Goal: Information Seeking & Learning: Check status

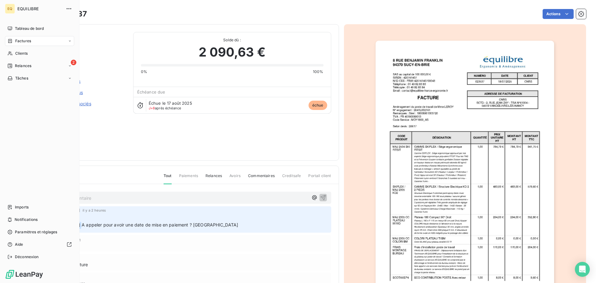
click at [25, 39] on span "Factures" at bounding box center [23, 41] width 16 height 6
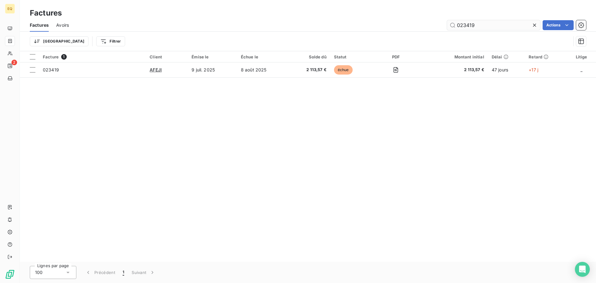
drag, startPoint x: 471, startPoint y: 25, endPoint x: 449, endPoint y: 26, distance: 22.7
click at [449, 26] on input "023419" at bounding box center [493, 25] width 93 height 10
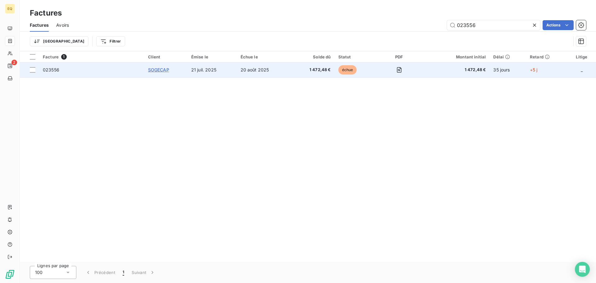
type input "023556"
click at [163, 69] on span "SOGECAP" at bounding box center [158, 69] width 21 height 5
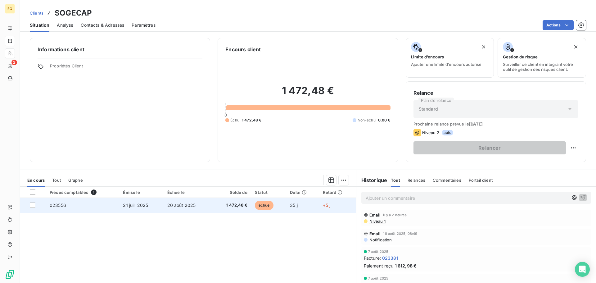
click at [185, 202] on span "20 août 2025" at bounding box center [181, 204] width 29 height 5
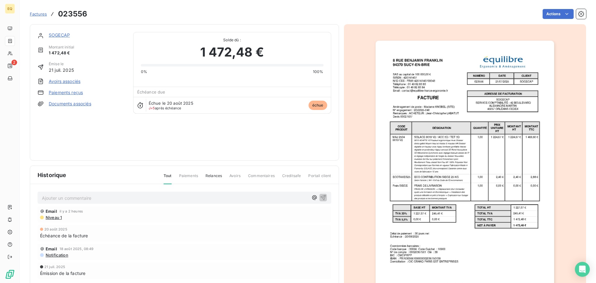
click at [56, 104] on link "Documents associés" at bounding box center [70, 104] width 43 height 6
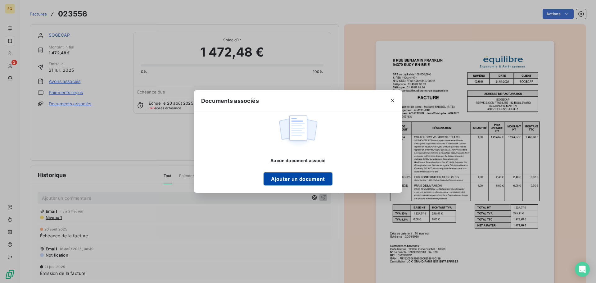
click at [289, 177] on button "Ajouter un document" at bounding box center [297, 178] width 69 height 13
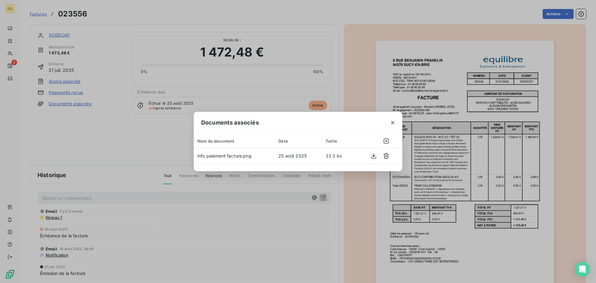
drag, startPoint x: 393, startPoint y: 121, endPoint x: 368, endPoint y: 122, distance: 25.5
click at [392, 122] on icon "button" at bounding box center [392, 122] width 6 height 6
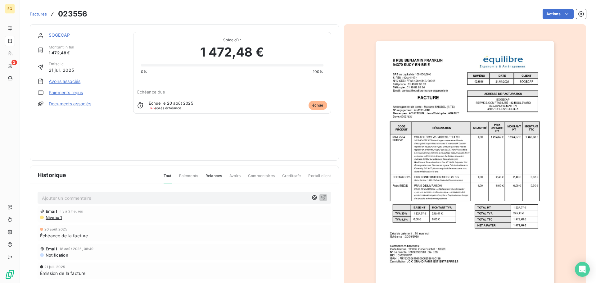
click at [56, 34] on link "SOGECAP" at bounding box center [59, 34] width 21 height 5
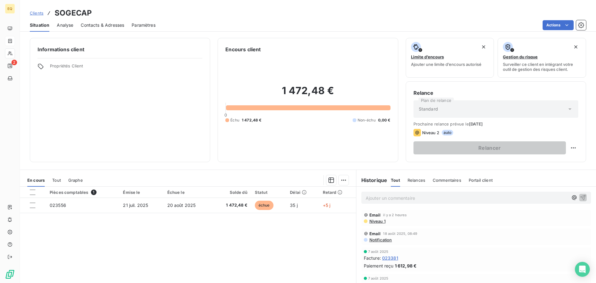
click at [106, 26] on span "Contacts & Adresses" at bounding box center [102, 25] width 43 height 6
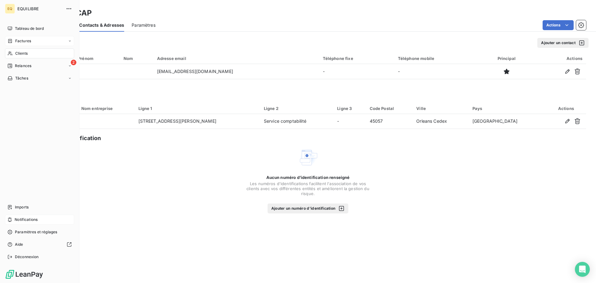
click at [29, 218] on span "Notifications" at bounding box center [26, 220] width 23 height 6
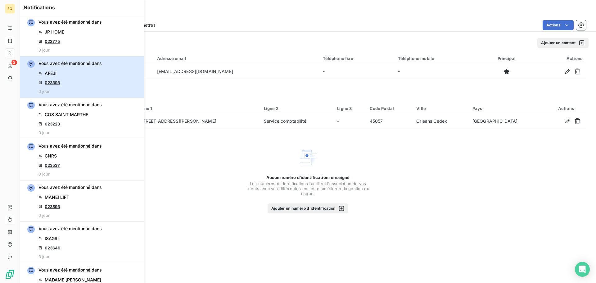
click at [77, 77] on div "Vous avez été mentionné dans AFEJI 023393 0 jour" at bounding box center [69, 77] width 63 height 34
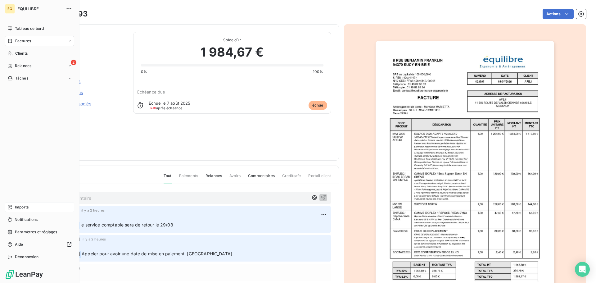
drag, startPoint x: 25, startPoint y: 217, endPoint x: 28, endPoint y: 208, distance: 9.0
click at [25, 217] on span "Notifications" at bounding box center [26, 220] width 23 height 6
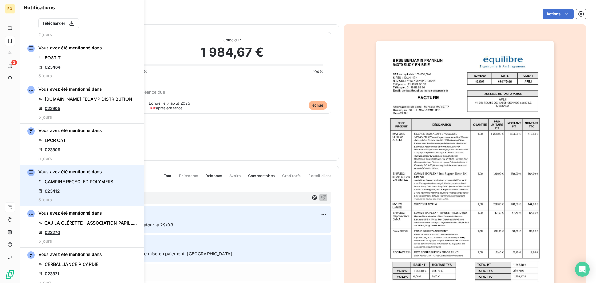
scroll to position [745, 0]
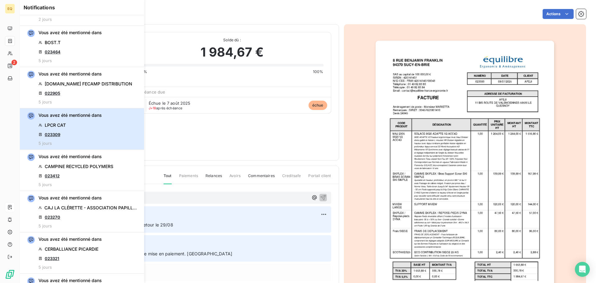
click at [78, 124] on div "Vous avez été mentionné dans LPCR CAT 023309 5 jours" at bounding box center [69, 129] width 63 height 34
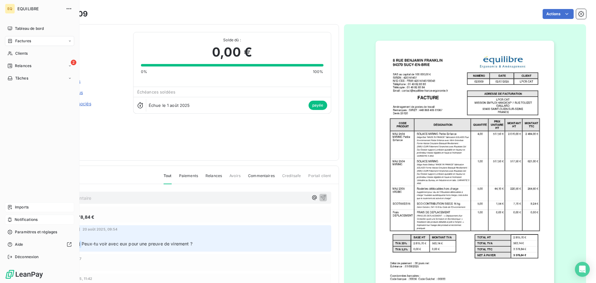
click at [24, 219] on span "Notifications" at bounding box center [26, 220] width 23 height 6
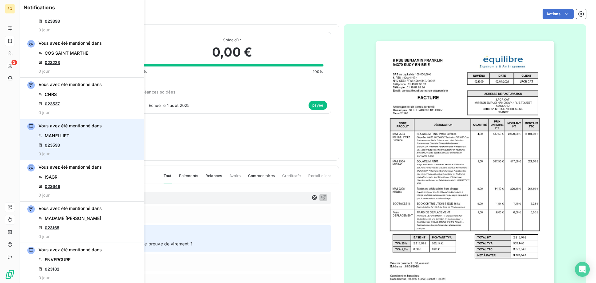
scroll to position [62, 0]
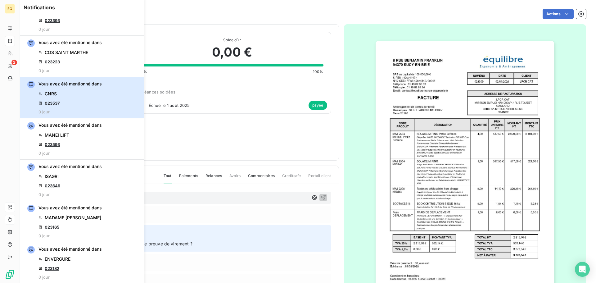
click at [71, 96] on div "Vous avez été mentionné dans CNRS 023537 0 jour" at bounding box center [69, 98] width 63 height 34
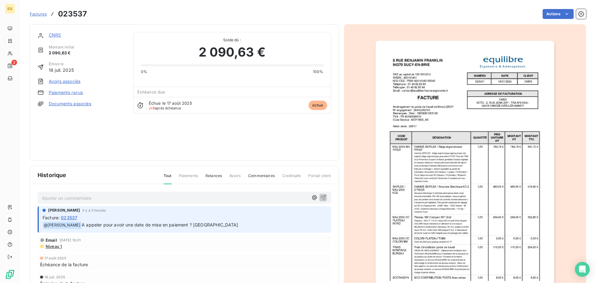
click at [53, 34] on link "CNRS" at bounding box center [55, 34] width 12 height 5
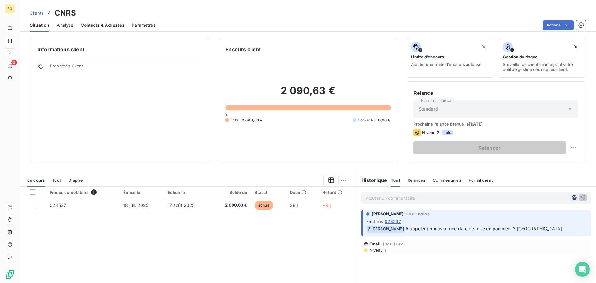
click at [571, 195] on icon "button" at bounding box center [574, 197] width 6 height 6
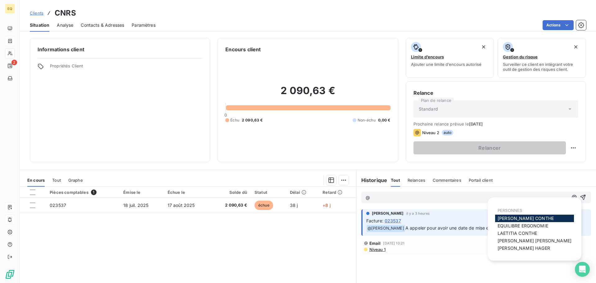
click at [507, 217] on span "[PERSON_NAME]" at bounding box center [525, 217] width 56 height 5
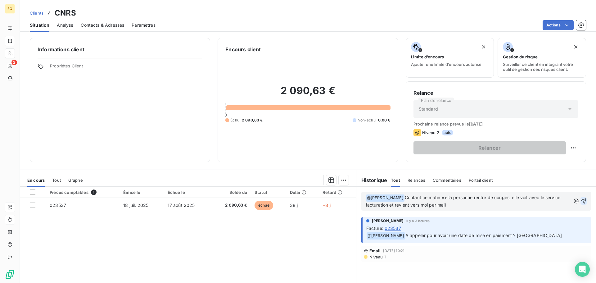
click at [580, 199] on icon "button" at bounding box center [583, 201] width 6 height 6
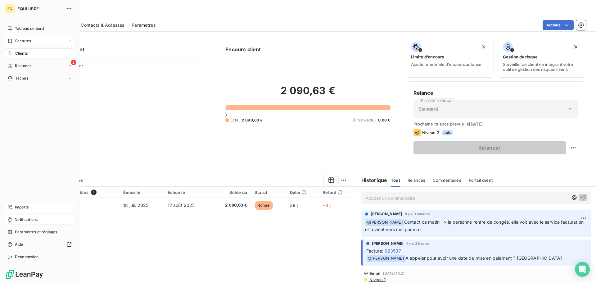
click at [33, 38] on div "Factures" at bounding box center [39, 41] width 69 height 10
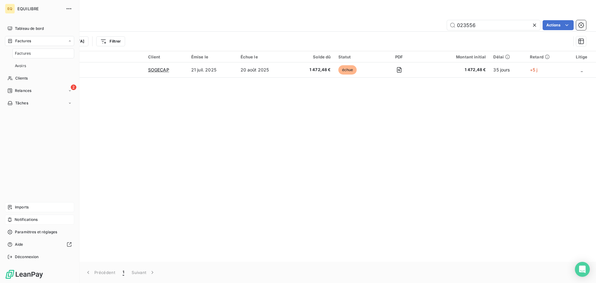
click at [27, 52] on span "Factures" at bounding box center [23, 54] width 16 height 6
click at [26, 39] on span "Factures" at bounding box center [23, 41] width 16 height 6
click at [29, 217] on span "Notifications" at bounding box center [26, 220] width 23 height 6
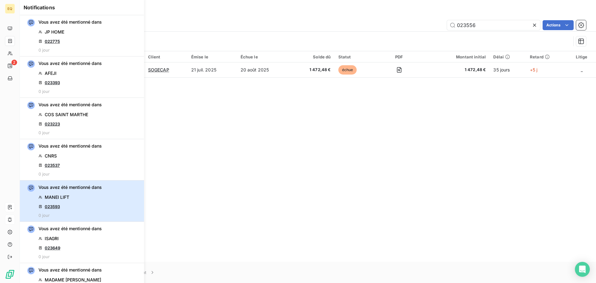
click at [70, 200] on div "Vous avez été mentionné dans MANEI LIFT 023593 0 jour" at bounding box center [69, 201] width 63 height 34
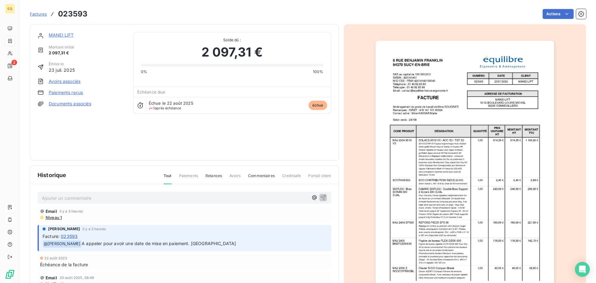
drag, startPoint x: 307, startPoint y: 196, endPoint x: 274, endPoint y: 196, distance: 33.2
click at [312, 196] on icon "button" at bounding box center [314, 197] width 5 height 5
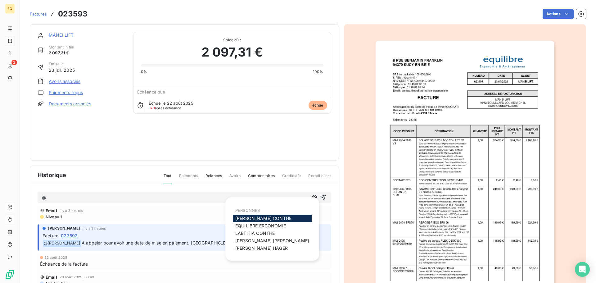
click at [249, 217] on span "[PERSON_NAME]" at bounding box center [263, 217] width 56 height 5
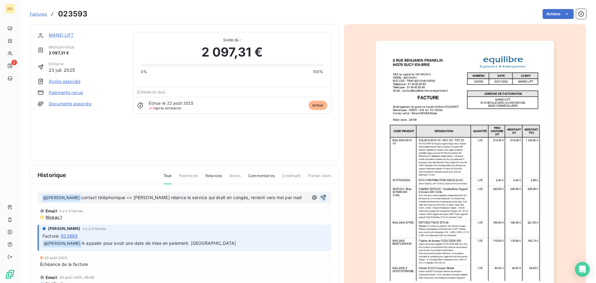
click at [320, 197] on icon "button" at bounding box center [322, 197] width 5 height 5
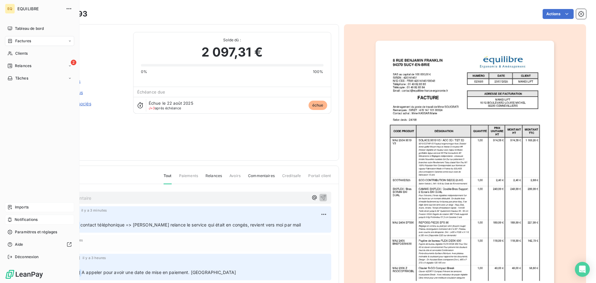
click at [34, 217] on span "Notifications" at bounding box center [26, 220] width 23 height 6
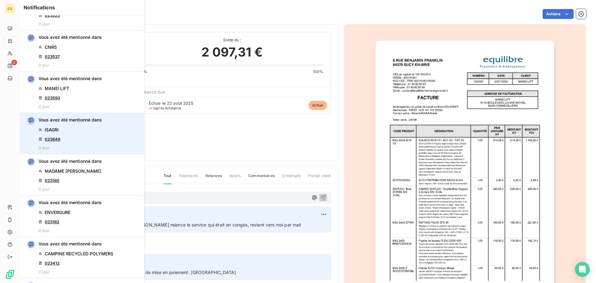
scroll to position [124, 0]
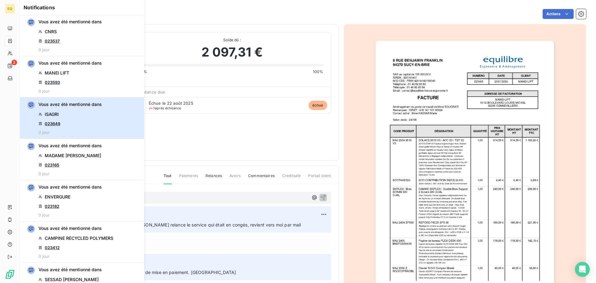
click at [65, 115] on div "Vous avez été mentionné dans ISAGRI 023649 0 jour" at bounding box center [69, 118] width 63 height 34
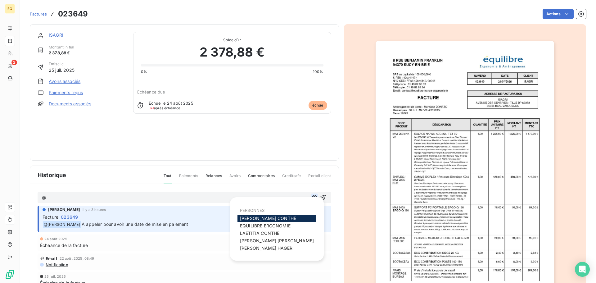
drag, startPoint x: 312, startPoint y: 195, endPoint x: 305, endPoint y: 199, distance: 7.6
click at [311, 196] on icon "button" at bounding box center [314, 197] width 6 height 6
click at [265, 217] on span "[PERSON_NAME]" at bounding box center [268, 217] width 56 height 5
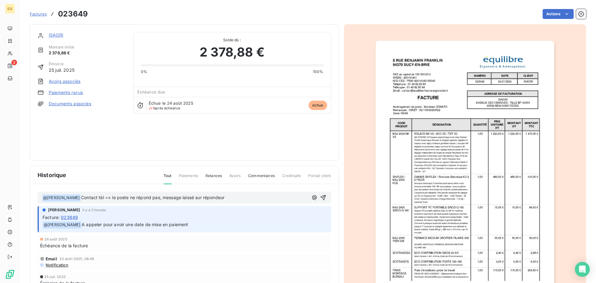
drag, startPoint x: 321, startPoint y: 196, endPoint x: 99, endPoint y: 224, distance: 223.2
click at [102, 226] on div "﻿ @ [PERSON_NAME] ﻿ Contact tèl => le poste ne répond pas, message laissé sur r…" at bounding box center [184, 248] width 308 height 129
click at [322, 195] on icon "button" at bounding box center [322, 197] width 5 height 5
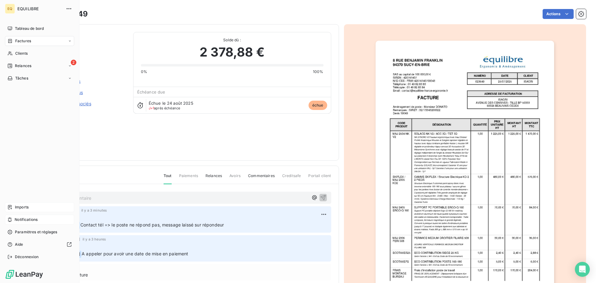
click at [33, 217] on span "Notifications" at bounding box center [26, 220] width 23 height 6
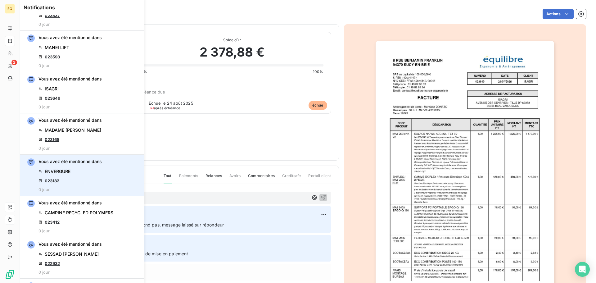
scroll to position [155, 0]
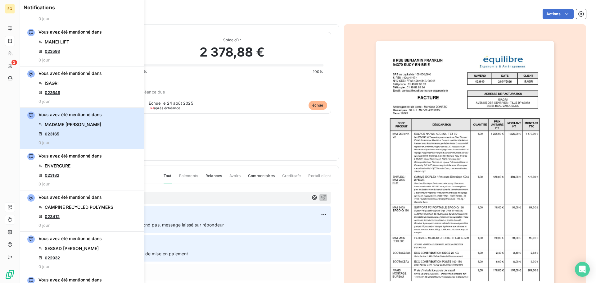
click at [83, 130] on div "Vous avez été mentionné dans MADAME [PERSON_NAME] 023165 0 jour" at bounding box center [69, 128] width 63 height 34
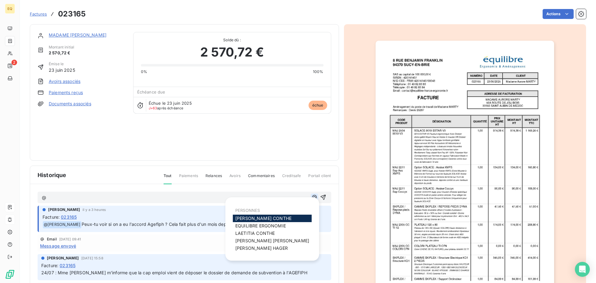
click at [312, 196] on icon "button" at bounding box center [314, 197] width 5 height 5
click at [264, 217] on span "[PERSON_NAME]" at bounding box center [263, 217] width 56 height 5
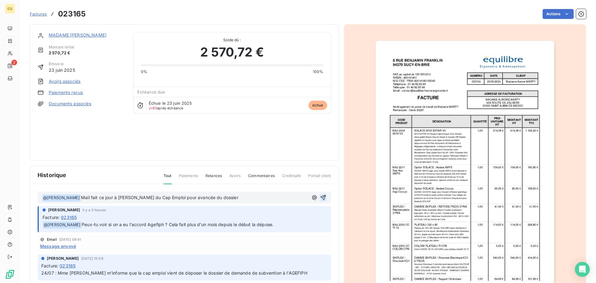
click at [320, 195] on icon "button" at bounding box center [323, 197] width 6 height 6
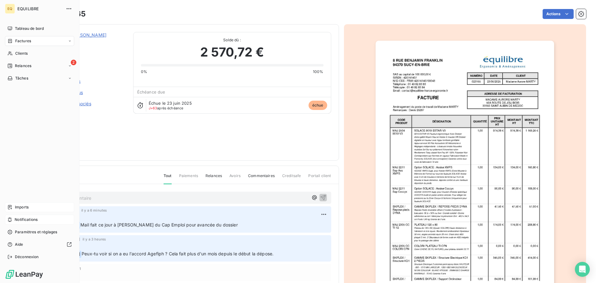
click at [27, 217] on span "Notifications" at bounding box center [26, 220] width 23 height 6
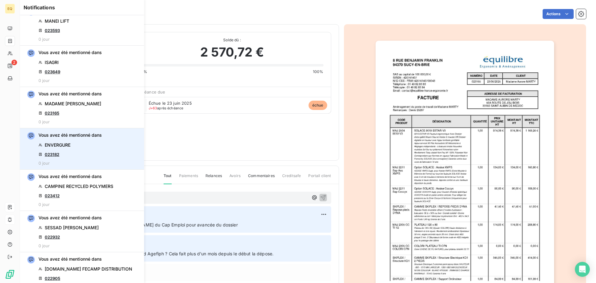
scroll to position [186, 0]
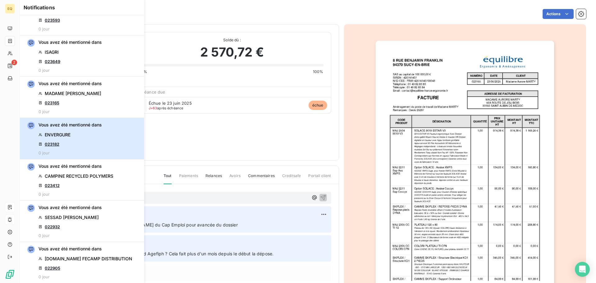
click at [65, 138] on div "Vous avez été mentionné dans ENVERGURE 023182 0 jour" at bounding box center [69, 139] width 63 height 34
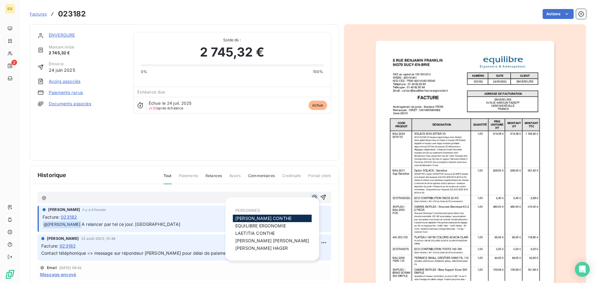
click at [312, 196] on icon "button" at bounding box center [314, 197] width 5 height 5
click at [252, 216] on span "[PERSON_NAME]" at bounding box center [263, 217] width 56 height 5
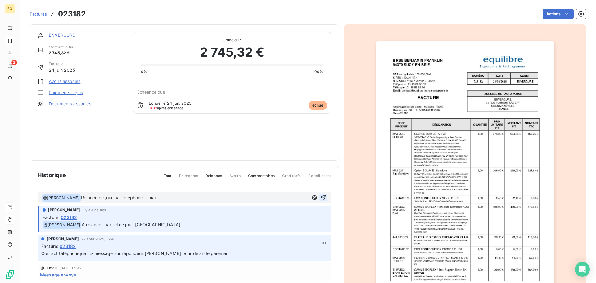
click at [320, 196] on icon "button" at bounding box center [323, 197] width 6 height 6
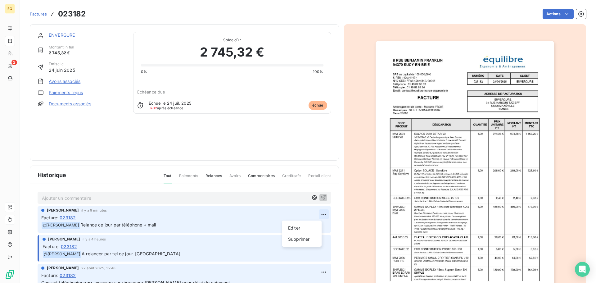
click at [315, 213] on html "EQ 2 Factures 023182 Actions ENVERGURE Montant initial 2 745,32 € Émise le [DAT…" at bounding box center [298, 141] width 596 height 283
click at [295, 229] on div "Editer" at bounding box center [301, 228] width 35 height 10
click at [168, 224] on p "﻿ @ [PERSON_NAME] Relance ce jour par téléphone + mail" at bounding box center [184, 224] width 286 height 7
click at [172, 224] on p "﻿ @ [PERSON_NAME] Relance ce jour par téléphone + mail" at bounding box center [184, 224] width 286 height 7
click at [317, 214] on html "EQ 2 Factures 023182 Actions ENVERGURE Montant initial 2 745,32 € Émise le [DAT…" at bounding box center [298, 141] width 596 height 283
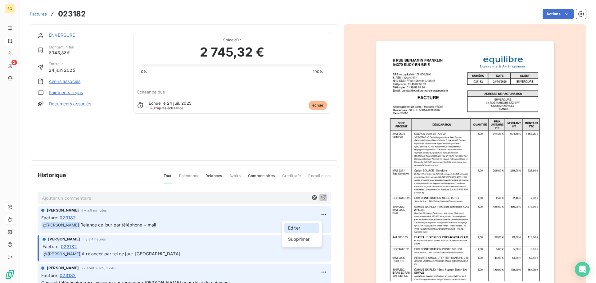
click at [294, 226] on div "Editer" at bounding box center [301, 228] width 35 height 10
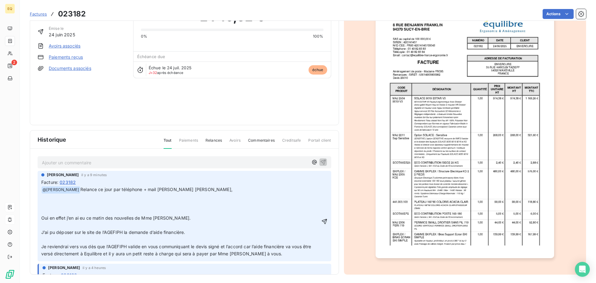
scroll to position [37, 0]
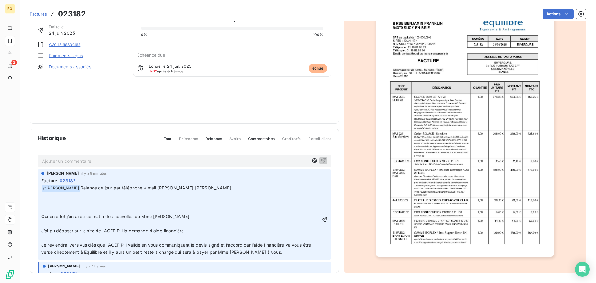
click at [163, 186] on span "Relance ce jour par téléphone + mail [PERSON_NAME] [PERSON_NAME]," at bounding box center [156, 187] width 152 height 5
click at [161, 189] on span "Relance ce jour par téléphone + mail [PERSON_NAME] [PERSON_NAME]," at bounding box center [156, 187] width 152 height 5
click at [163, 187] on span "Relance ce jour par téléphone + mail [PERSON_NAME] [PERSON_NAME]," at bounding box center [156, 187] width 152 height 5
click at [209, 186] on p "﻿ @ [PERSON_NAME] Relance ce jour par téléphone + mail [PERSON_NAME] [PERSON_NA…" at bounding box center [184, 187] width 286 height 7
click at [315, 176] on html "EQ 2 Factures 023182 Actions ENVERGURE Montant initial 2 745,32 € Émise le [DAT…" at bounding box center [298, 141] width 596 height 283
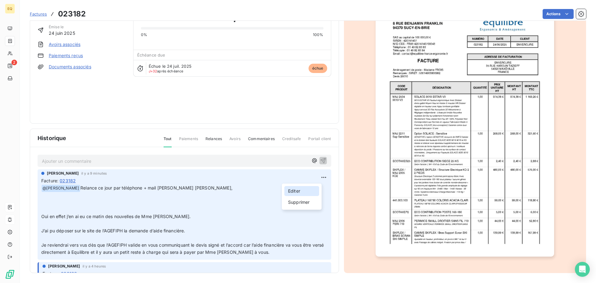
drag, startPoint x: 288, startPoint y: 189, endPoint x: 253, endPoint y: 191, distance: 35.4
click at [287, 189] on div "Editer" at bounding box center [301, 191] width 35 height 10
click at [163, 187] on span "Relance ce jour par téléphone + mail [PERSON_NAME] [PERSON_NAME]," at bounding box center [156, 187] width 152 height 5
click at [321, 217] on icon "button" at bounding box center [324, 220] width 6 height 6
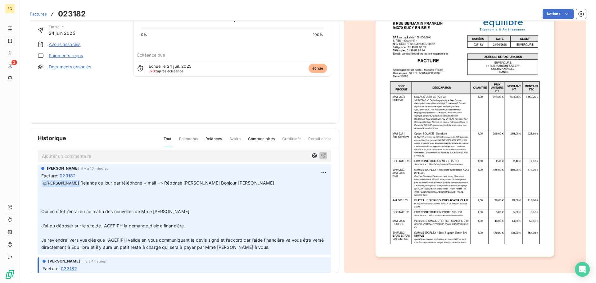
scroll to position [0, 0]
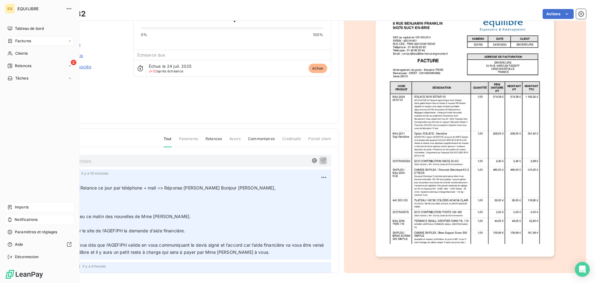
click at [26, 217] on span "Notifications" at bounding box center [26, 220] width 23 height 6
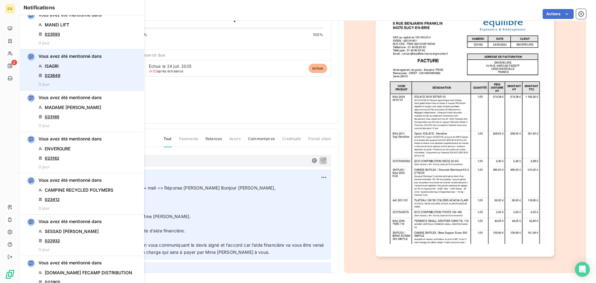
scroll to position [186, 0]
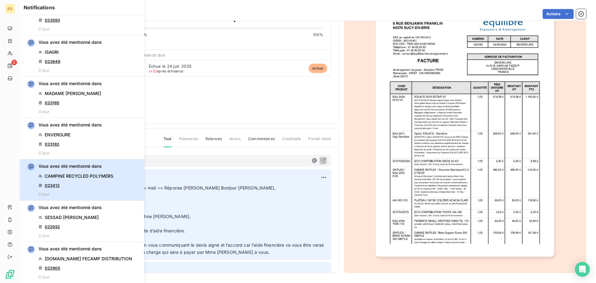
click at [86, 181] on div "Vous avez été mentionné dans CAMPINE RECYCLED POLYMERS 023412 0 jour" at bounding box center [75, 180] width 75 height 34
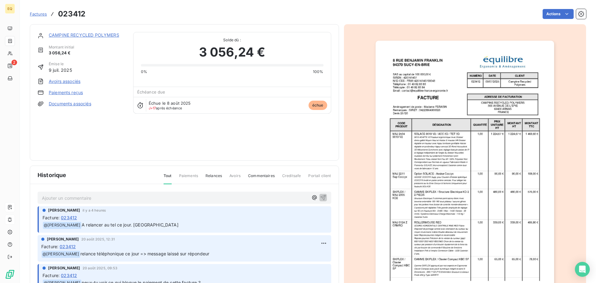
click at [82, 33] on link "CAMPINE RECYCLED POLYMERS" at bounding box center [84, 34] width 70 height 5
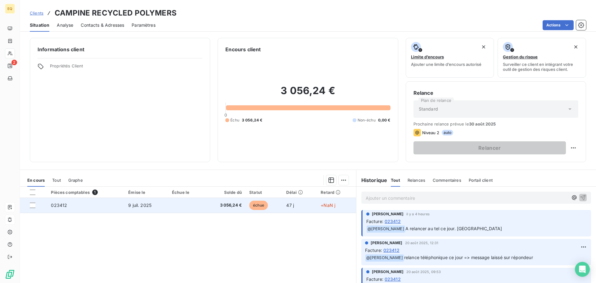
click at [138, 203] on span "9 juil. 2025" at bounding box center [139, 204] width 23 height 5
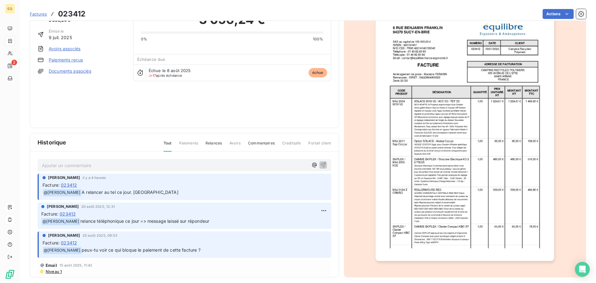
scroll to position [37, 0]
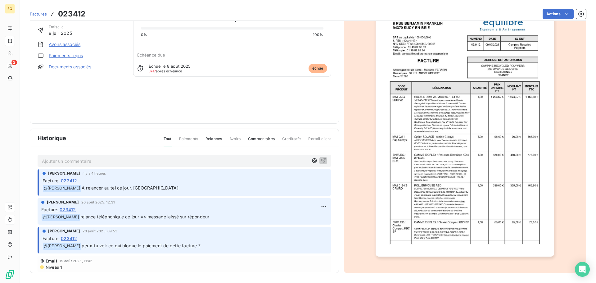
click at [39, 13] on span "Factures" at bounding box center [38, 13] width 17 height 5
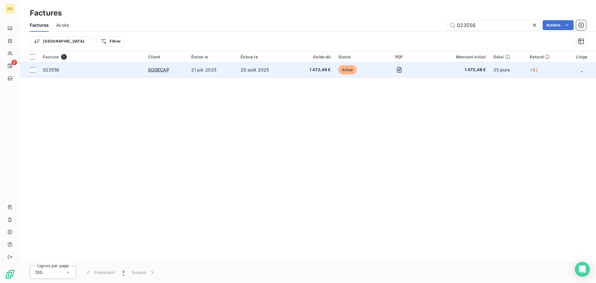
click at [242, 71] on td "20 août 2025" at bounding box center [264, 69] width 54 height 15
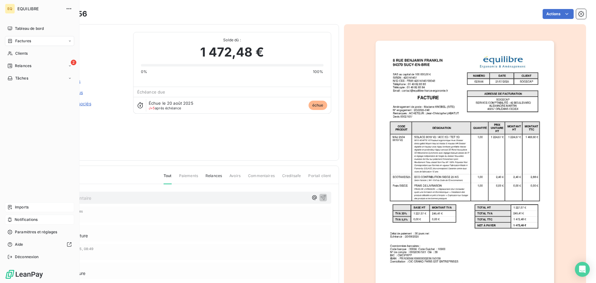
click at [21, 39] on span "Factures" at bounding box center [23, 41] width 16 height 6
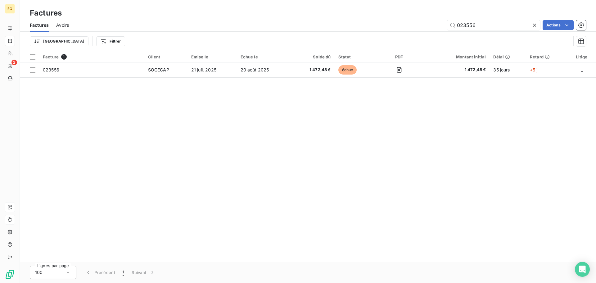
drag, startPoint x: 477, startPoint y: 25, endPoint x: 440, endPoint y: 22, distance: 37.6
click at [440, 22] on div "023556 Actions" at bounding box center [330, 25] width 509 height 10
type input "023412"
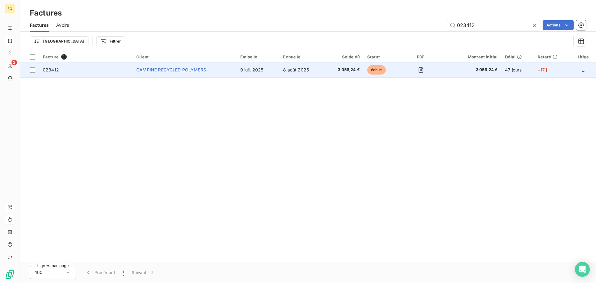
click at [168, 69] on span "CAMPINE RECYCLED POLYMERS" at bounding box center [171, 69] width 70 height 5
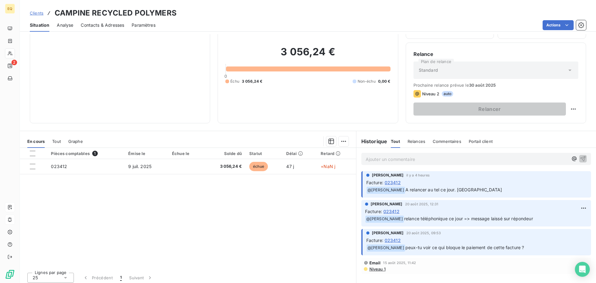
scroll to position [42, 0]
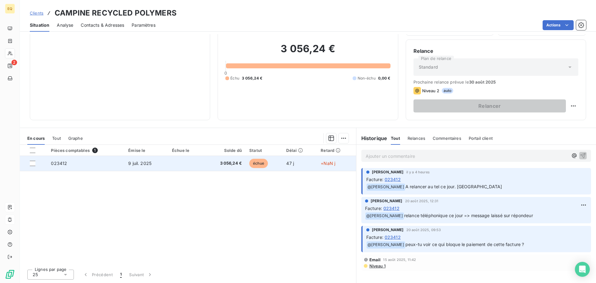
click at [139, 163] on span "9 juil. 2025" at bounding box center [139, 162] width 23 height 5
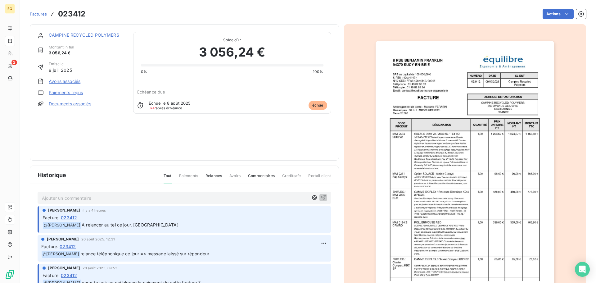
click at [74, 34] on link "CAMPINE RECYCLED POLYMERS" at bounding box center [84, 34] width 70 height 5
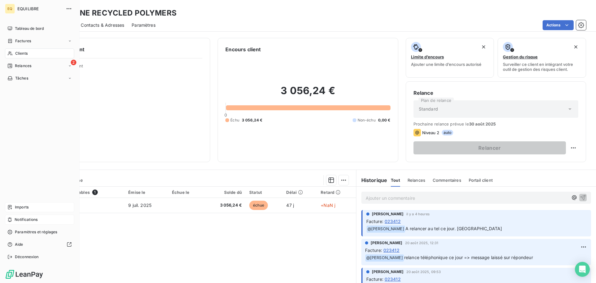
drag, startPoint x: 20, startPoint y: 41, endPoint x: 24, endPoint y: 41, distance: 3.4
click at [20, 41] on span "Factures" at bounding box center [23, 41] width 16 height 6
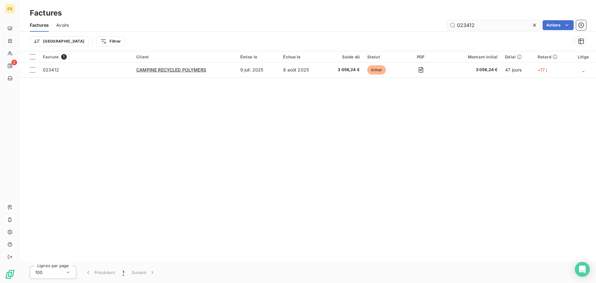
drag, startPoint x: 481, startPoint y: 25, endPoint x: 448, endPoint y: 29, distance: 32.4
click at [449, 28] on input "023412" at bounding box center [493, 25] width 93 height 10
type input "023537"
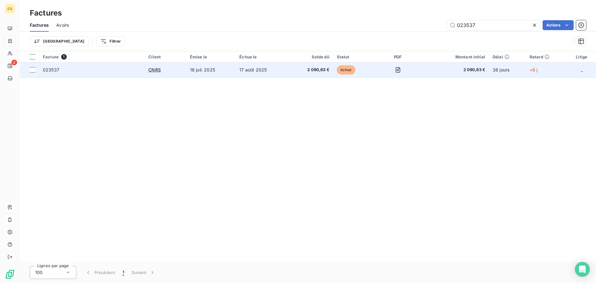
click at [217, 69] on td "18 juil. 2025" at bounding box center [210, 69] width 49 height 15
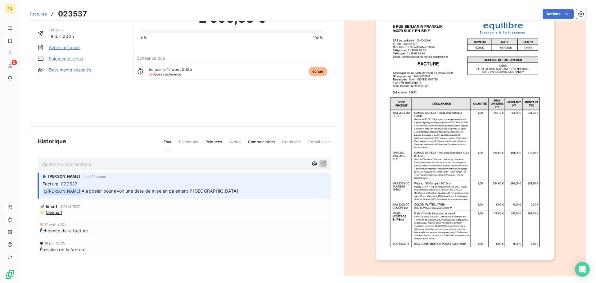
scroll to position [37, 0]
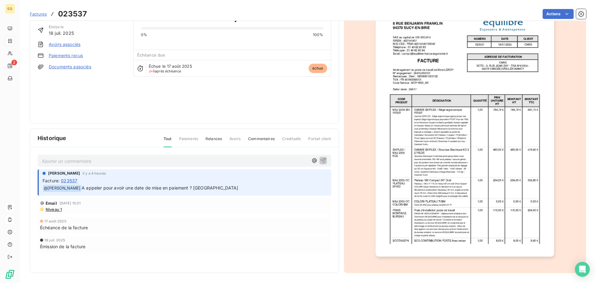
click at [70, 66] on link "Documents associés" at bounding box center [70, 67] width 43 height 6
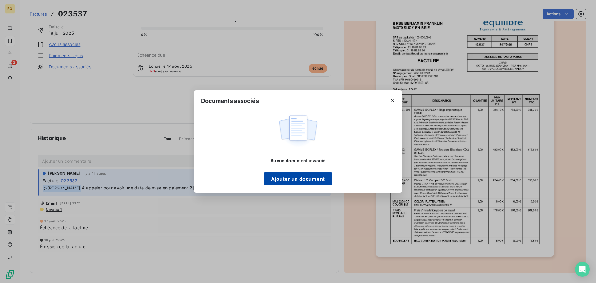
click at [279, 178] on button "Ajouter un document" at bounding box center [297, 178] width 69 height 13
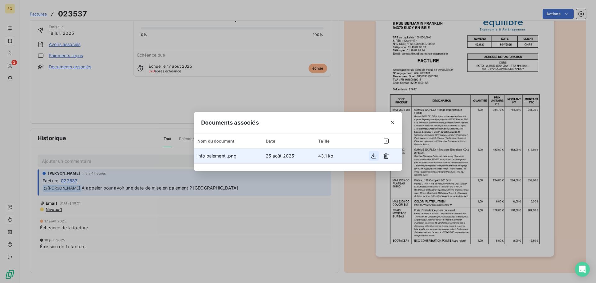
click at [373, 154] on icon "button" at bounding box center [373, 156] width 6 height 6
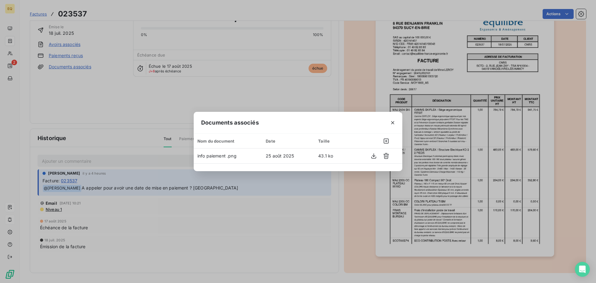
click at [13, 98] on div "Documents associés Nom du document Date Taille info paiement .png [DATE] 43.1 ko" at bounding box center [298, 141] width 596 height 283
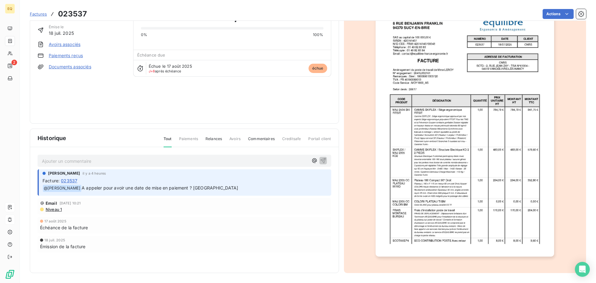
click at [74, 66] on link "Documents associés" at bounding box center [70, 67] width 43 height 6
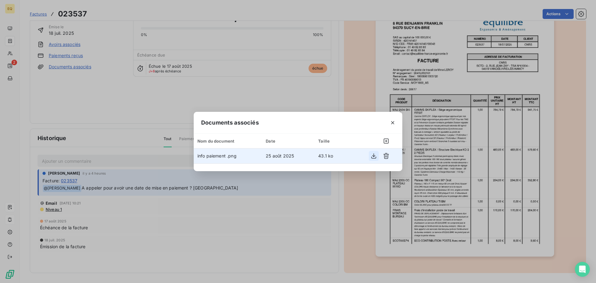
click at [375, 153] on icon "button" at bounding box center [373, 156] width 6 height 6
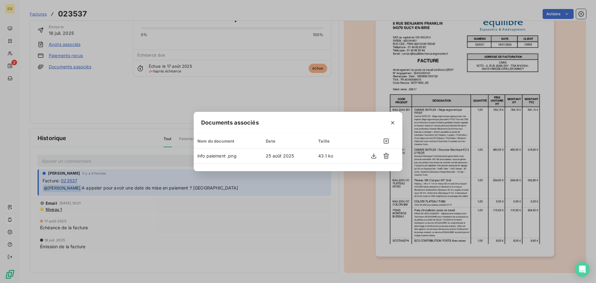
drag, startPoint x: 394, startPoint y: 120, endPoint x: 346, endPoint y: 121, distance: 48.1
click at [393, 120] on icon "button" at bounding box center [392, 122] width 6 height 6
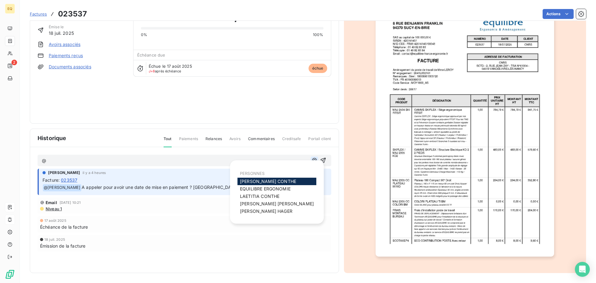
click at [311, 158] on icon "button" at bounding box center [314, 160] width 6 height 6
click at [252, 180] on span "[PERSON_NAME]" at bounding box center [268, 180] width 56 height 5
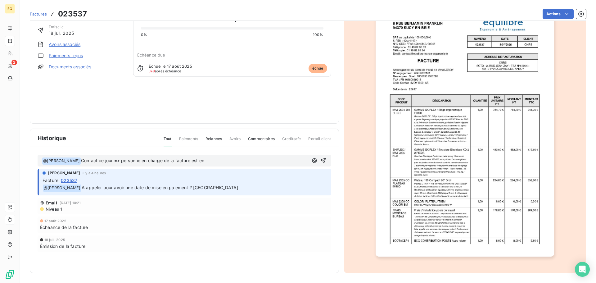
click at [125, 161] on span "Contact ce jour => personne en charge de la facture est en" at bounding box center [142, 160] width 123 height 5
click at [232, 163] on p "﻿ @ [PERSON_NAME] ﻿ Contact ce jour => la personne en charge de la facture est …" at bounding box center [175, 160] width 266 height 7
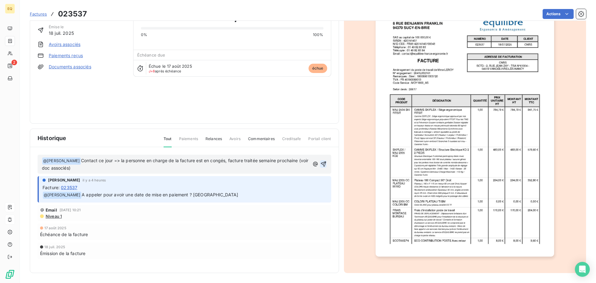
click at [320, 162] on icon "button" at bounding box center [323, 164] width 6 height 6
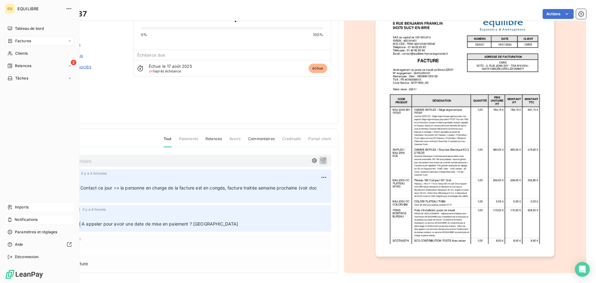
click at [31, 217] on span "Notifications" at bounding box center [26, 220] width 23 height 6
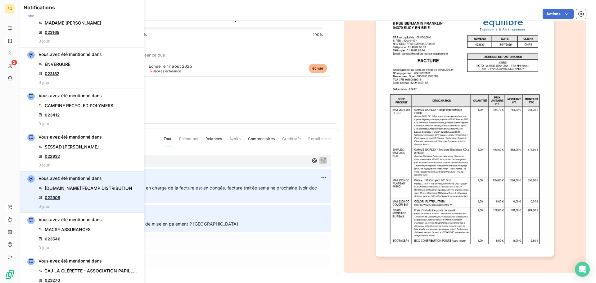
scroll to position [279, 0]
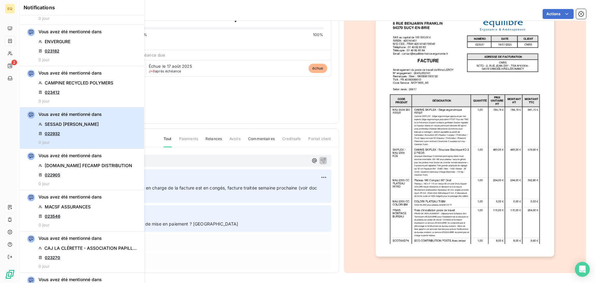
click at [79, 127] on span "SESSAD [PERSON_NAME]" at bounding box center [72, 124] width 54 height 6
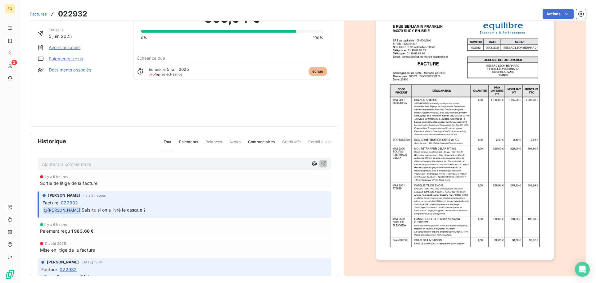
scroll to position [37, 0]
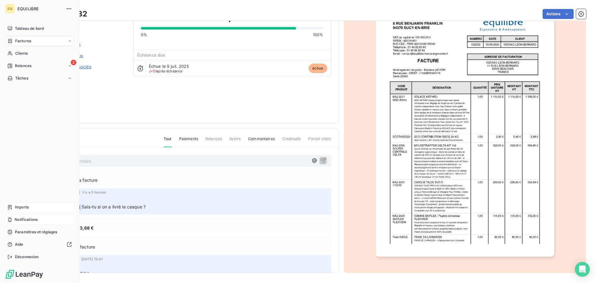
click at [19, 40] on span "Factures" at bounding box center [23, 41] width 16 height 6
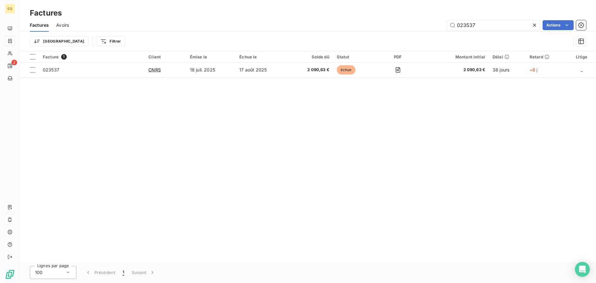
drag, startPoint x: 492, startPoint y: 25, endPoint x: 451, endPoint y: 19, distance: 41.1
click at [451, 19] on div "Factures Avoirs 023537 Actions" at bounding box center [308, 25] width 576 height 13
type input "023165"
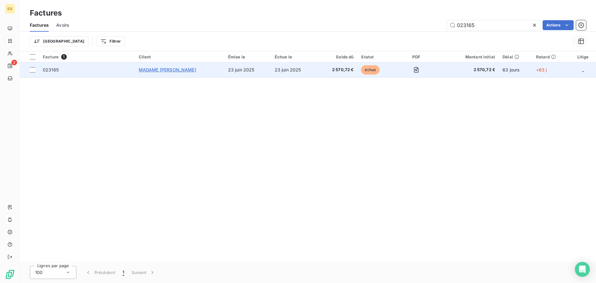
click at [182, 71] on span "MADAME [PERSON_NAME]" at bounding box center [167, 69] width 57 height 5
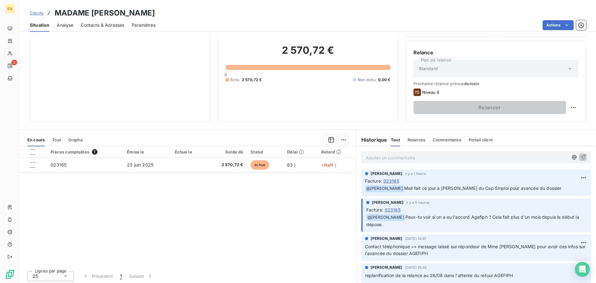
scroll to position [42, 0]
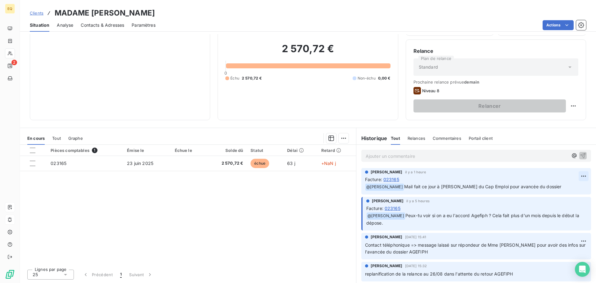
click at [573, 175] on html "EQ 2 Clients MADAME [PERSON_NAME] Situation Analyse Contacts & Adresses Paramèt…" at bounding box center [298, 141] width 596 height 283
click at [550, 188] on div "Editer" at bounding box center [559, 190] width 35 height 10
click at [575, 172] on html "EQ 2 Clients MADAME [PERSON_NAME] Situation Analyse Contacts & Adresses Paramèt…" at bounding box center [298, 141] width 596 height 283
click at [404, 157] on html "EQ 2 Clients MADAME [PERSON_NAME] Situation Analyse Contacts & Adresses Paramèt…" at bounding box center [298, 141] width 596 height 283
click at [404, 156] on p "Ajouter un commentaire ﻿" at bounding box center [466, 156] width 202 height 8
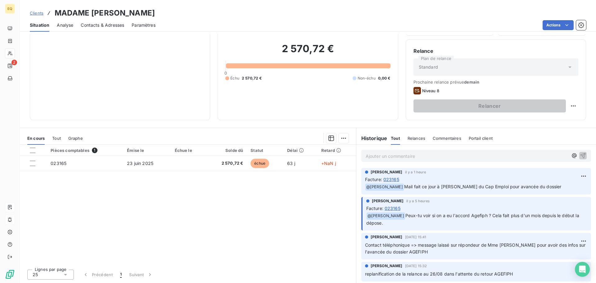
click at [404, 155] on p "Ajouter un commentaire ﻿" at bounding box center [466, 156] width 202 height 8
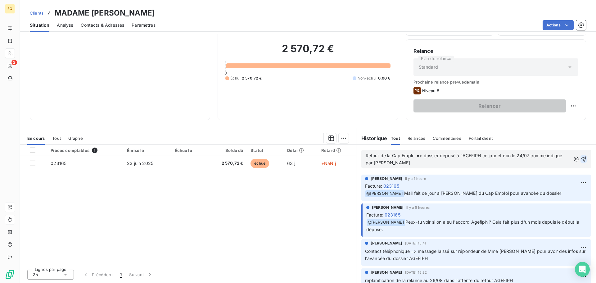
click at [580, 157] on icon "button" at bounding box center [583, 159] width 6 height 6
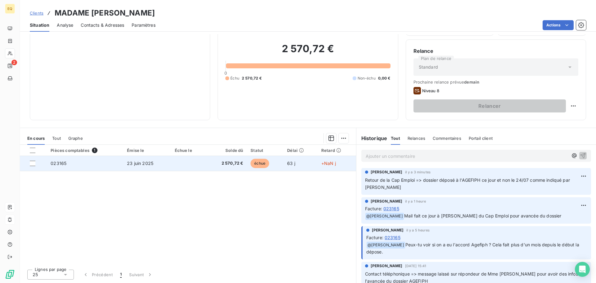
click at [143, 163] on span "23 juin 2025" at bounding box center [140, 162] width 26 height 5
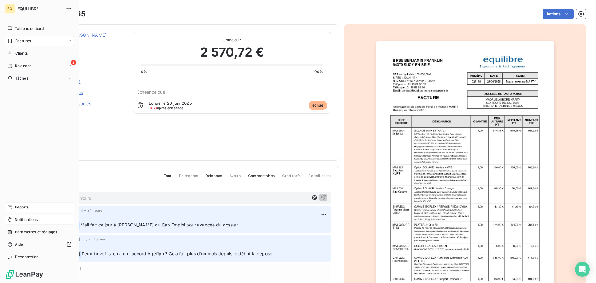
click at [35, 217] on span "Notifications" at bounding box center [26, 220] width 23 height 6
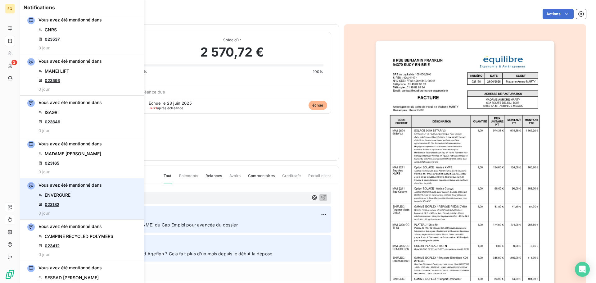
scroll to position [155, 0]
